Goal: Transaction & Acquisition: Subscribe to service/newsletter

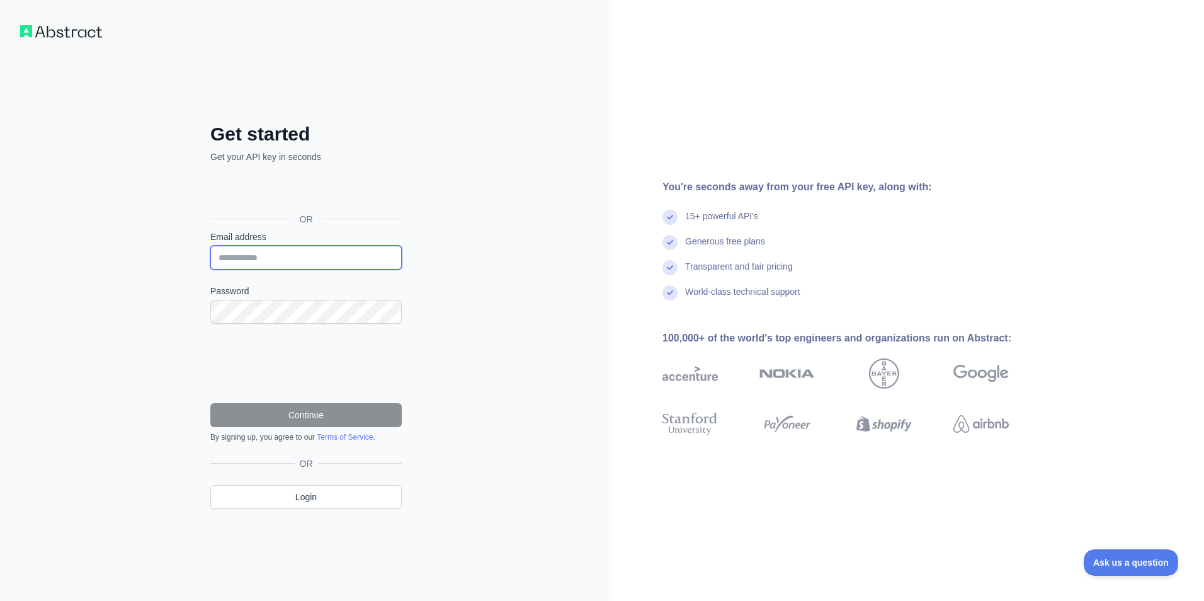
click at [271, 258] on input "Email address" at bounding box center [305, 258] width 191 height 24
type input "**********"
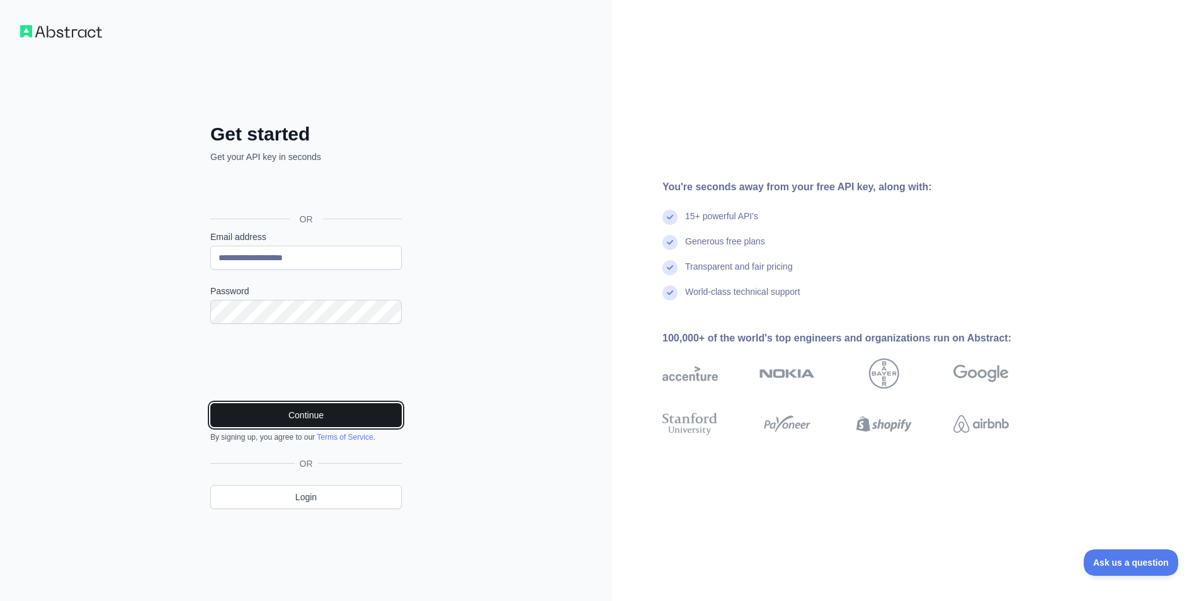
click at [273, 416] on button "Continue" at bounding box center [305, 415] width 191 height 24
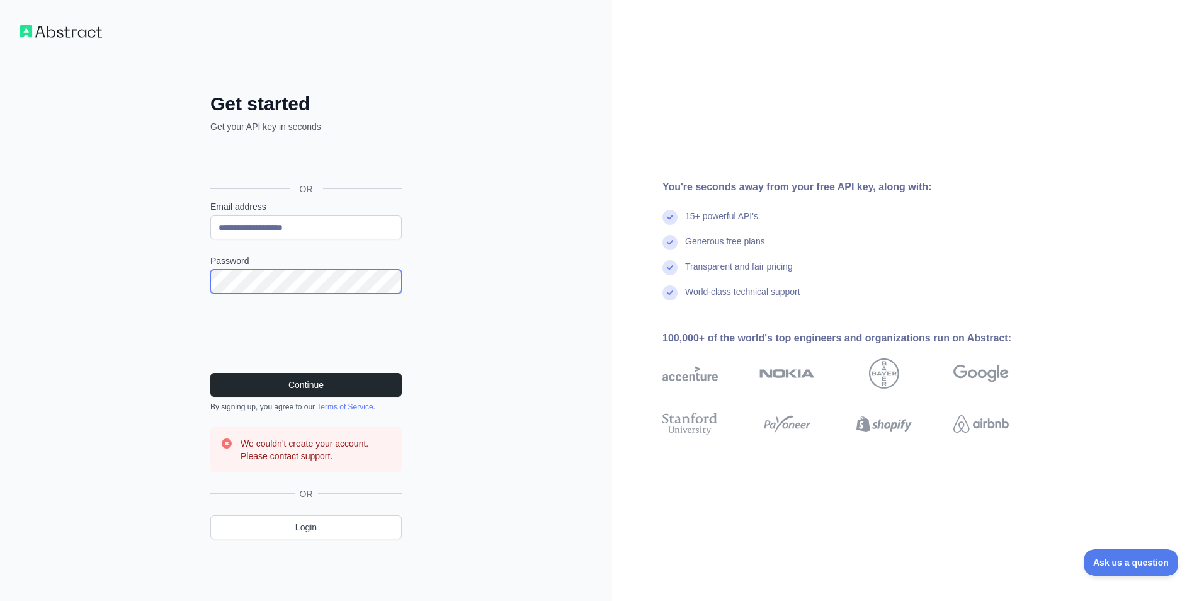
click at [206, 280] on div "**********" at bounding box center [306, 326] width 242 height 467
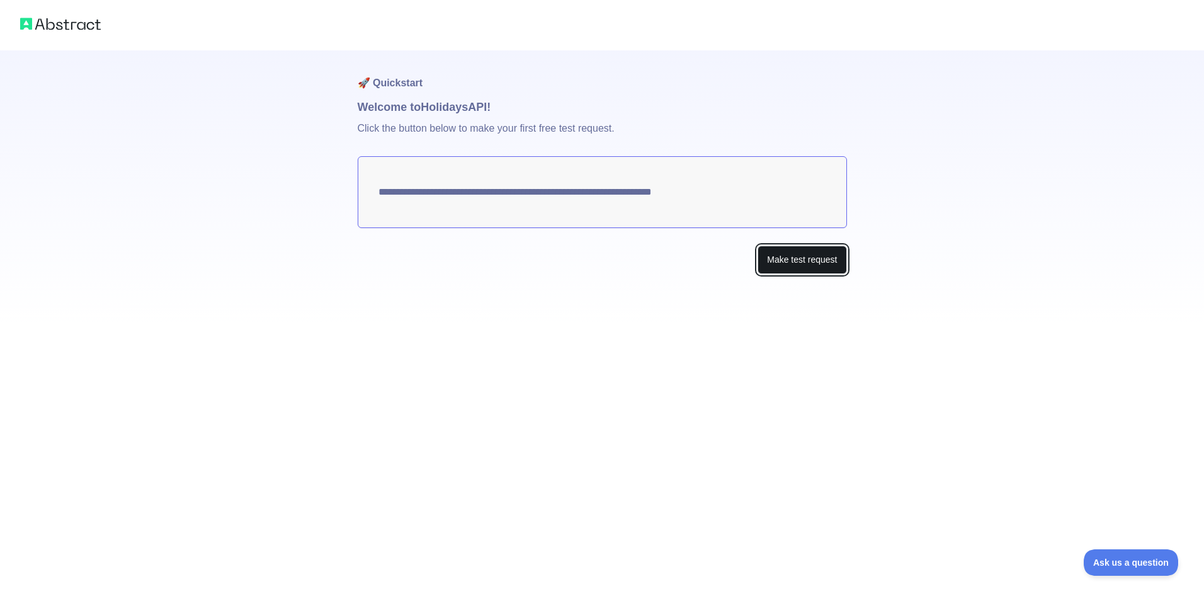
click at [823, 256] on button "Make test request" at bounding box center [802, 260] width 89 height 28
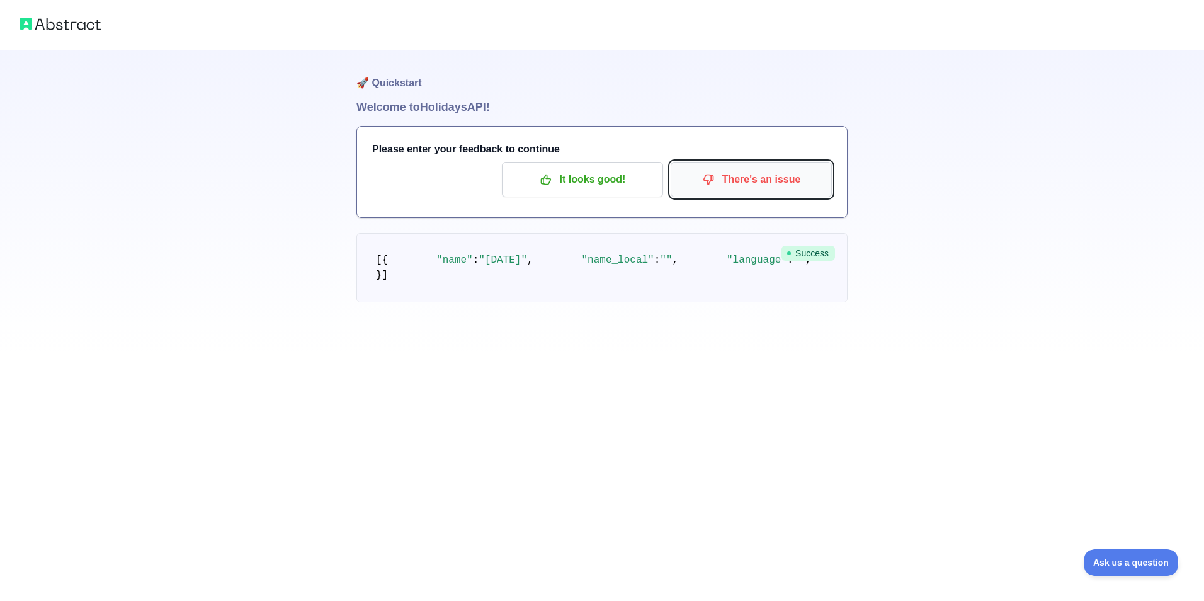
click at [799, 182] on p "There's an issue" at bounding box center [751, 179] width 142 height 21
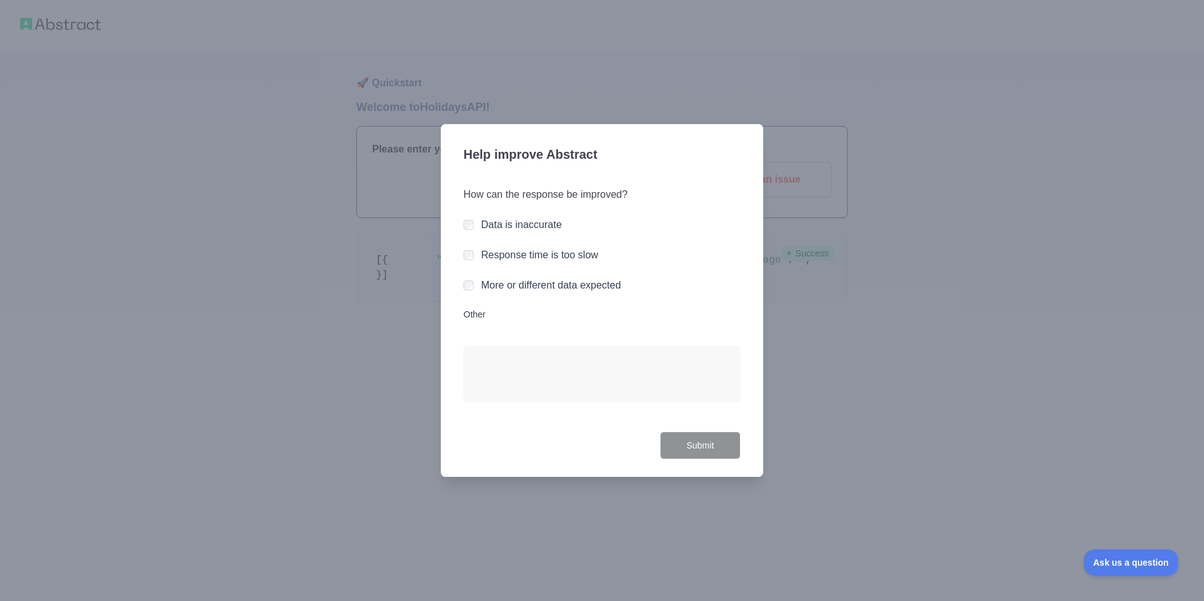
click at [803, 412] on div at bounding box center [602, 300] width 1204 height 601
click at [613, 168] on h3 "Help improve Abstract" at bounding box center [602, 155] width 277 height 33
click at [615, 131] on div "Help improve Abstract How can the response be improved? Data is inaccurate Resp…" at bounding box center [602, 300] width 322 height 353
click at [615, 98] on div at bounding box center [602, 300] width 1204 height 601
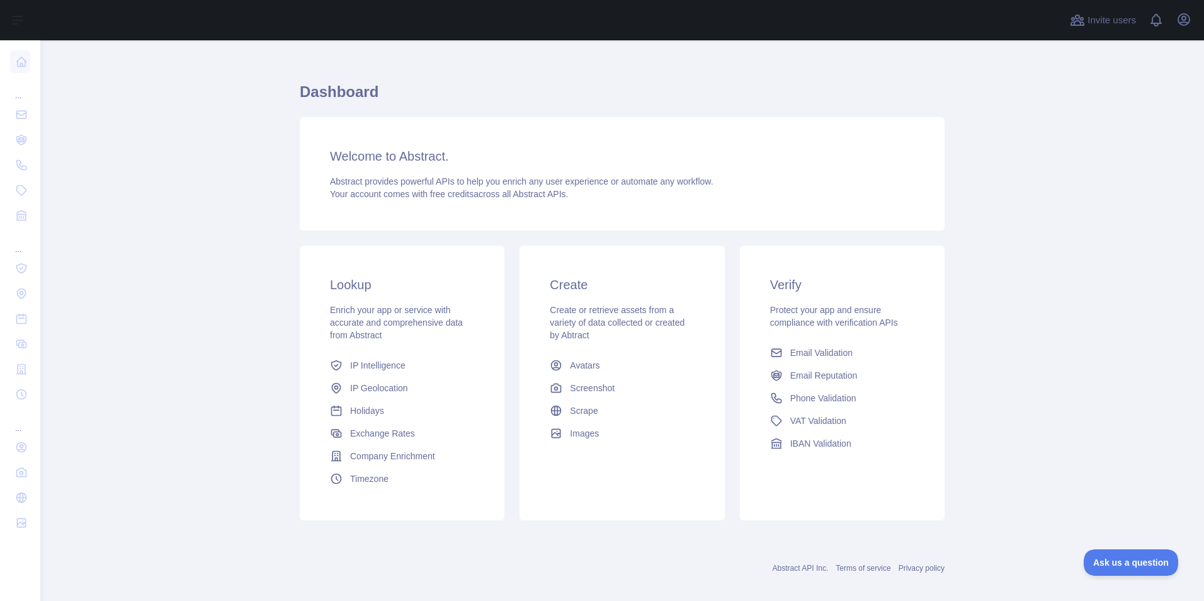
scroll to position [26, 0]
